Goal: Information Seeking & Learning: Check status

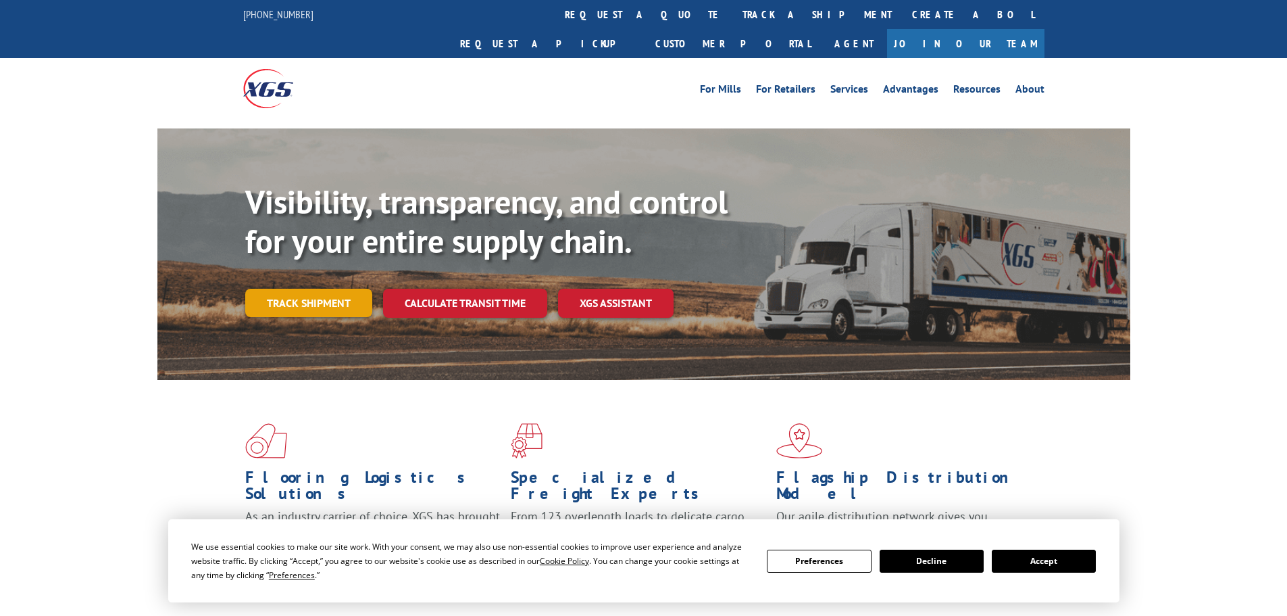
click at [305, 289] on link "Track shipment" at bounding box center [308, 303] width 127 height 28
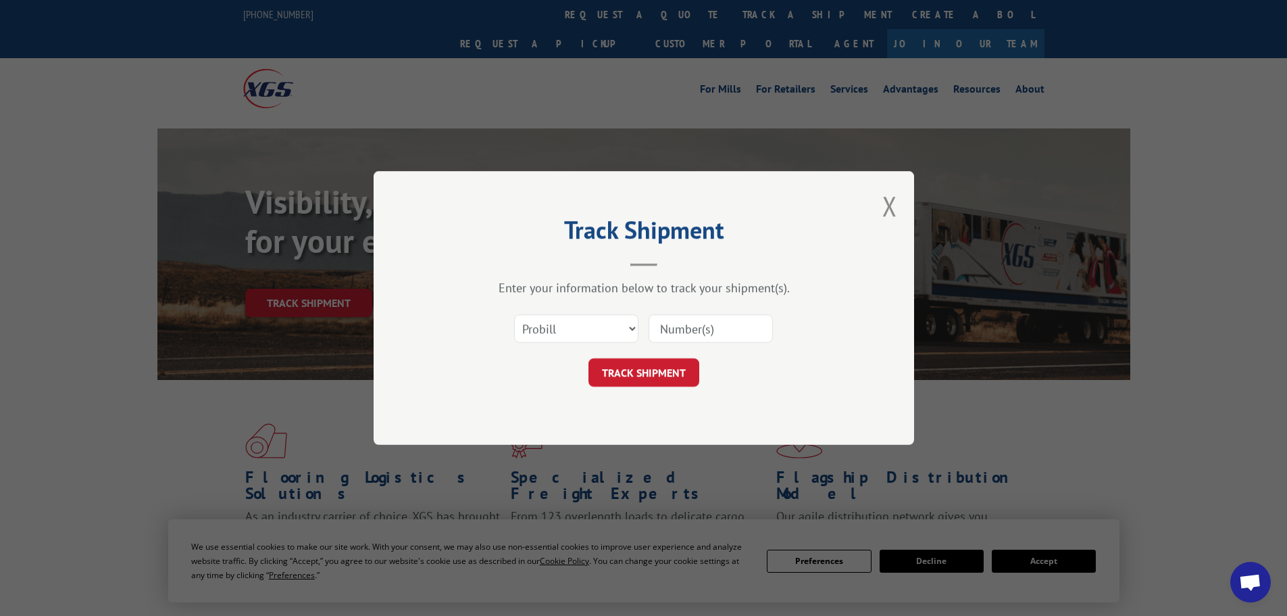
drag, startPoint x: 555, startPoint y: 312, endPoint x: 557, endPoint y: 330, distance: 19.0
click at [555, 317] on div "Select category... Probill BOL PO" at bounding box center [643, 328] width 405 height 45
drag, startPoint x: 562, startPoint y: 324, endPoint x: 549, endPoint y: 340, distance: 20.7
click at [562, 324] on select "Select category... Probill BOL PO" at bounding box center [576, 328] width 124 height 28
select select "po"
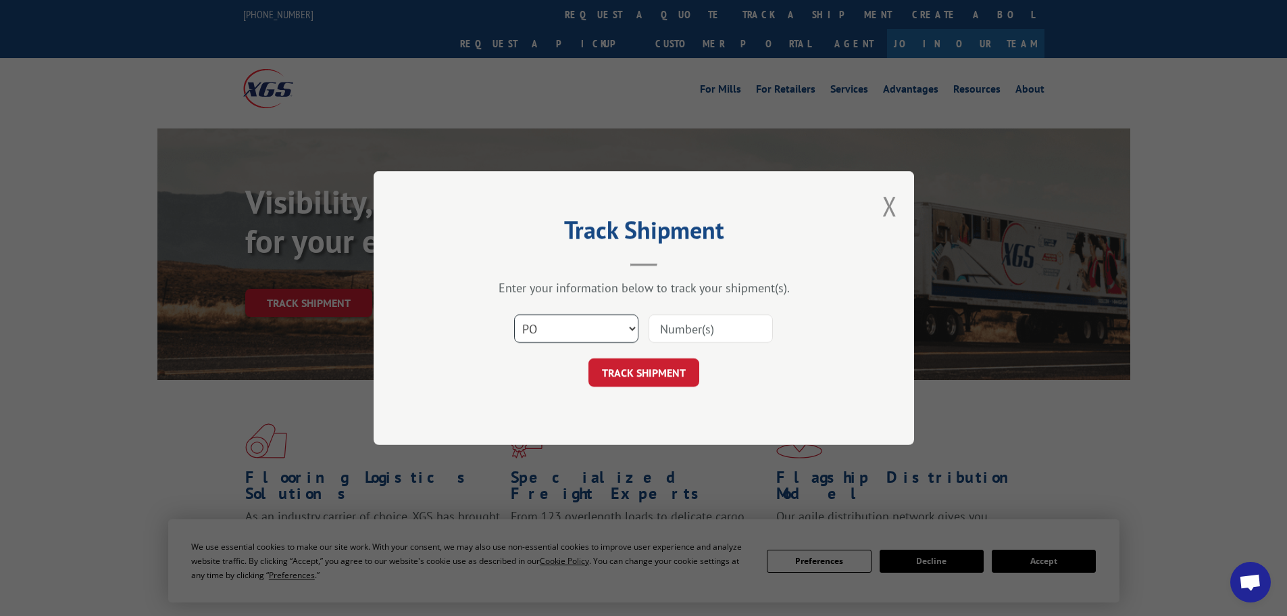
click at [514, 314] on select "Select category... Probill BOL PO" at bounding box center [576, 328] width 124 height 28
click at [669, 326] on input at bounding box center [711, 328] width 124 height 28
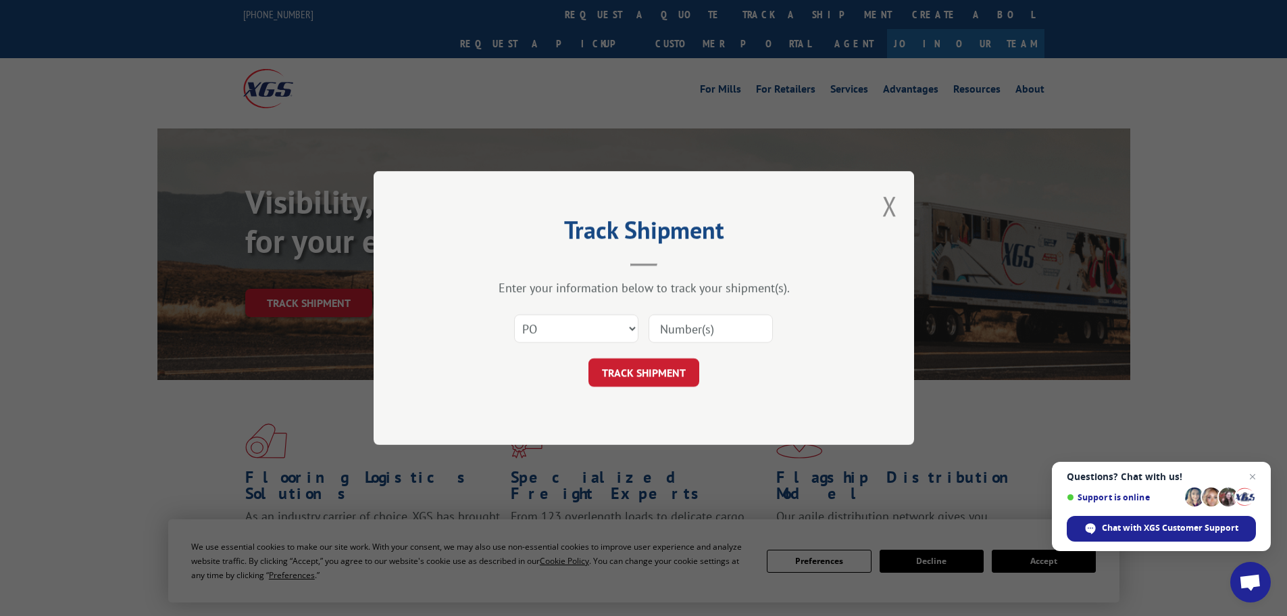
paste input "02505525"
type input "02505525"
click at [658, 365] on button "TRACK SHIPMENT" at bounding box center [644, 372] width 111 height 28
